Goal: Information Seeking & Learning: Learn about a topic

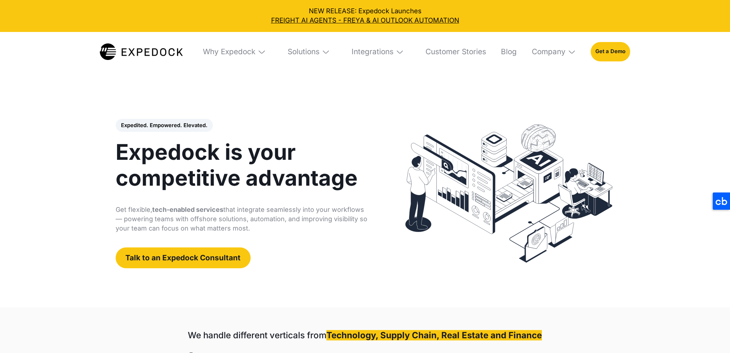
select select
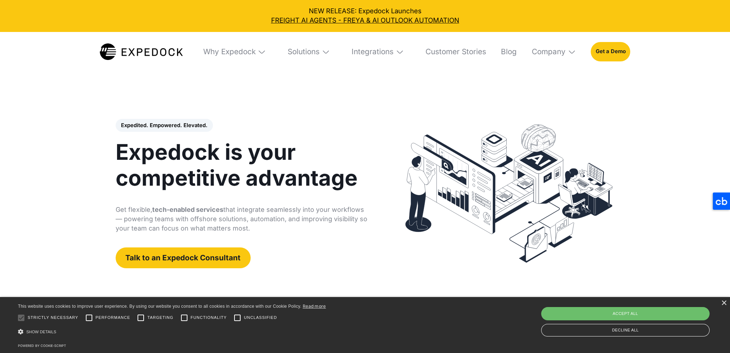
click at [720, 204] on icon at bounding box center [721, 201] width 17 height 17
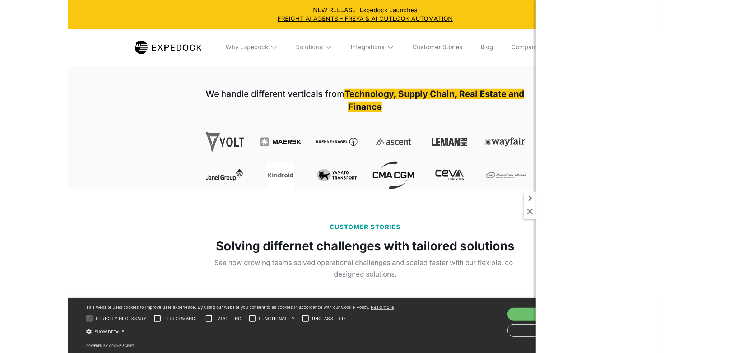
scroll to position [252, 0]
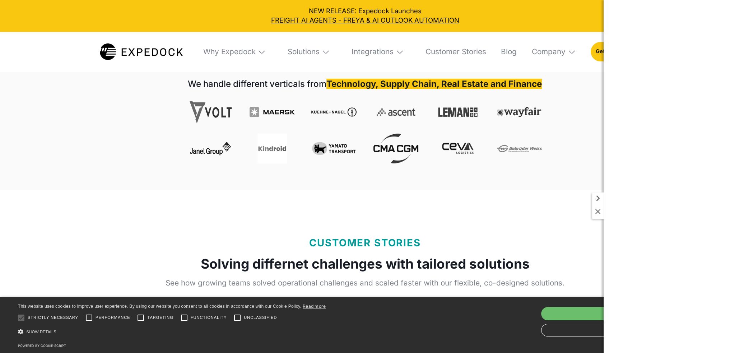
click at [548, 80] on div "We handle different verticals from Technology, Supply Chain, Real Estate and Fi…" at bounding box center [365, 123] width 372 height 134
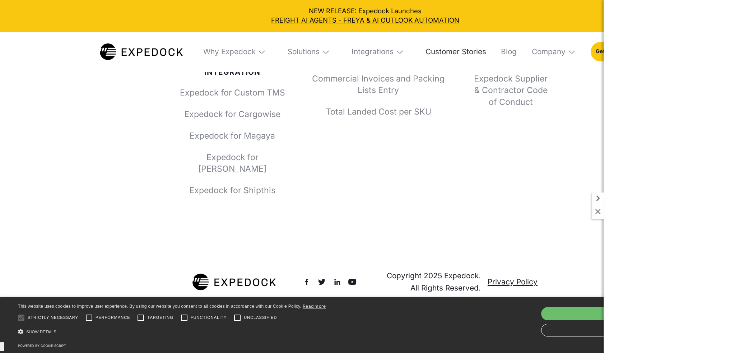
scroll to position [3503, 0]
click at [445, 53] on link "Customer Stories" at bounding box center [452, 52] width 67 height 40
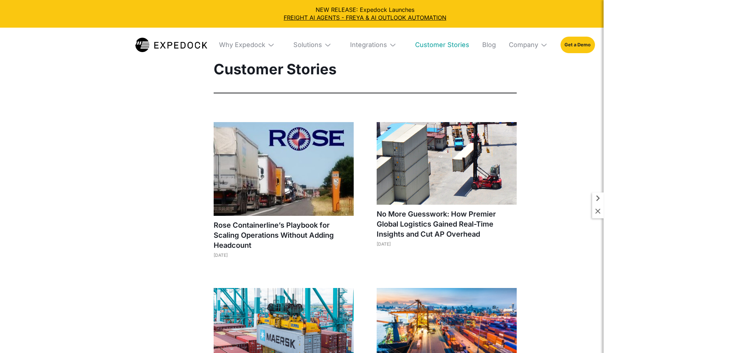
select select
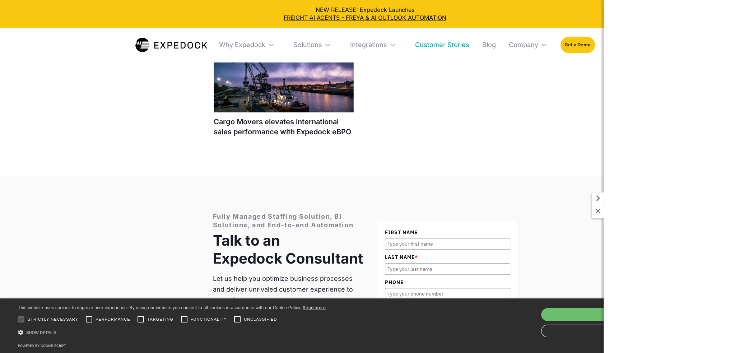
scroll to position [934, 0]
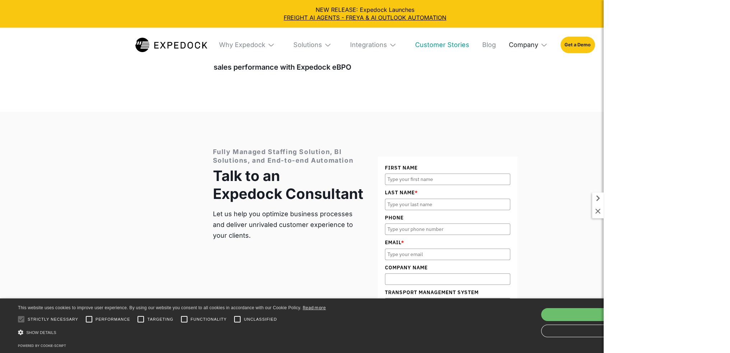
click at [532, 46] on div "Company" at bounding box center [523, 45] width 29 height 8
click at [531, 74] on link "About Us" at bounding box center [528, 72] width 50 height 20
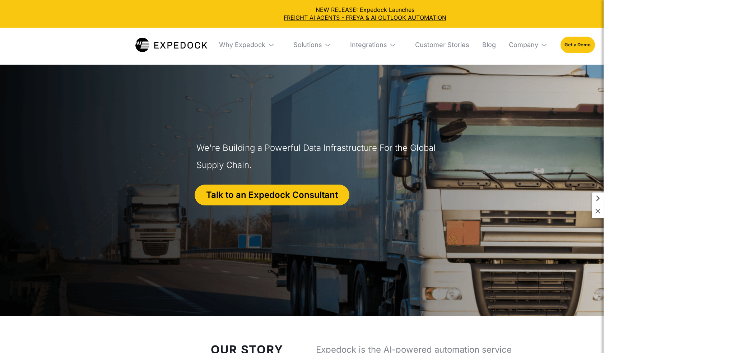
select select
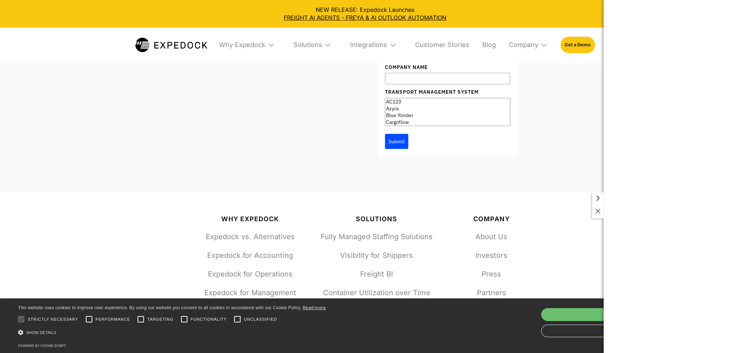
scroll to position [3090, 0]
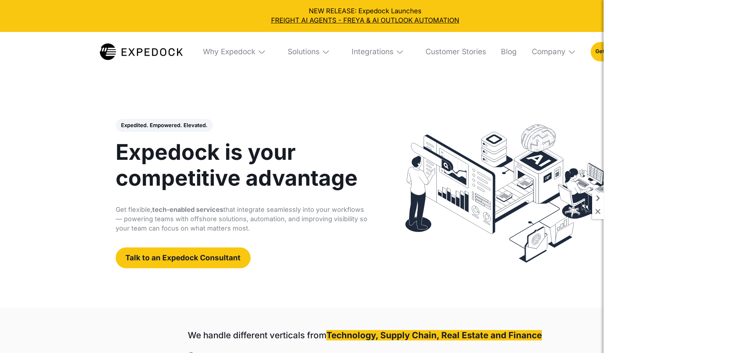
select select
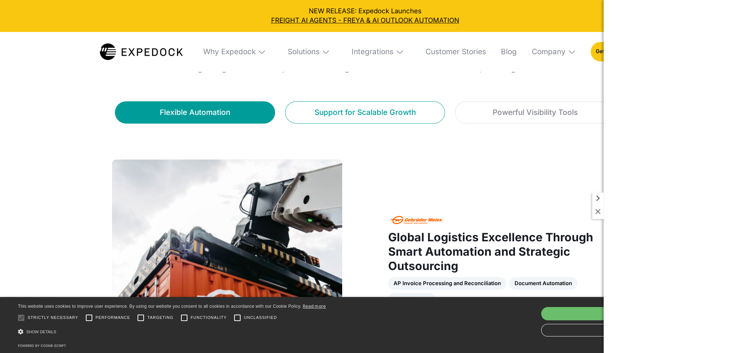
click at [396, 118] on div "Support for Scalable Growth" at bounding box center [364, 112] width 101 height 11
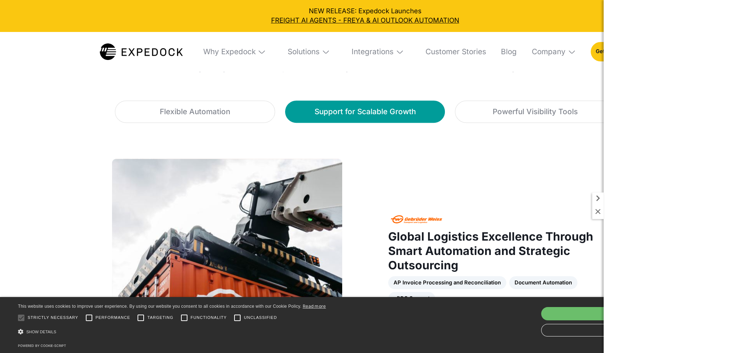
scroll to position [467, 0]
click at [515, 117] on div "Powerful Visibility Tools" at bounding box center [535, 111] width 85 height 11
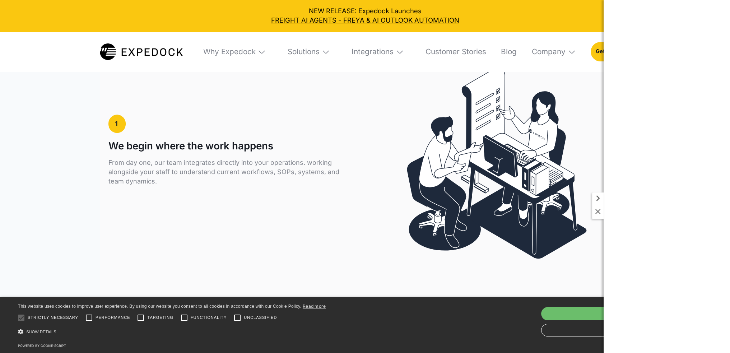
scroll to position [1222, 0]
click at [309, 52] on div "Solutions" at bounding box center [304, 51] width 32 height 9
